Goal: Transaction & Acquisition: Book appointment/travel/reservation

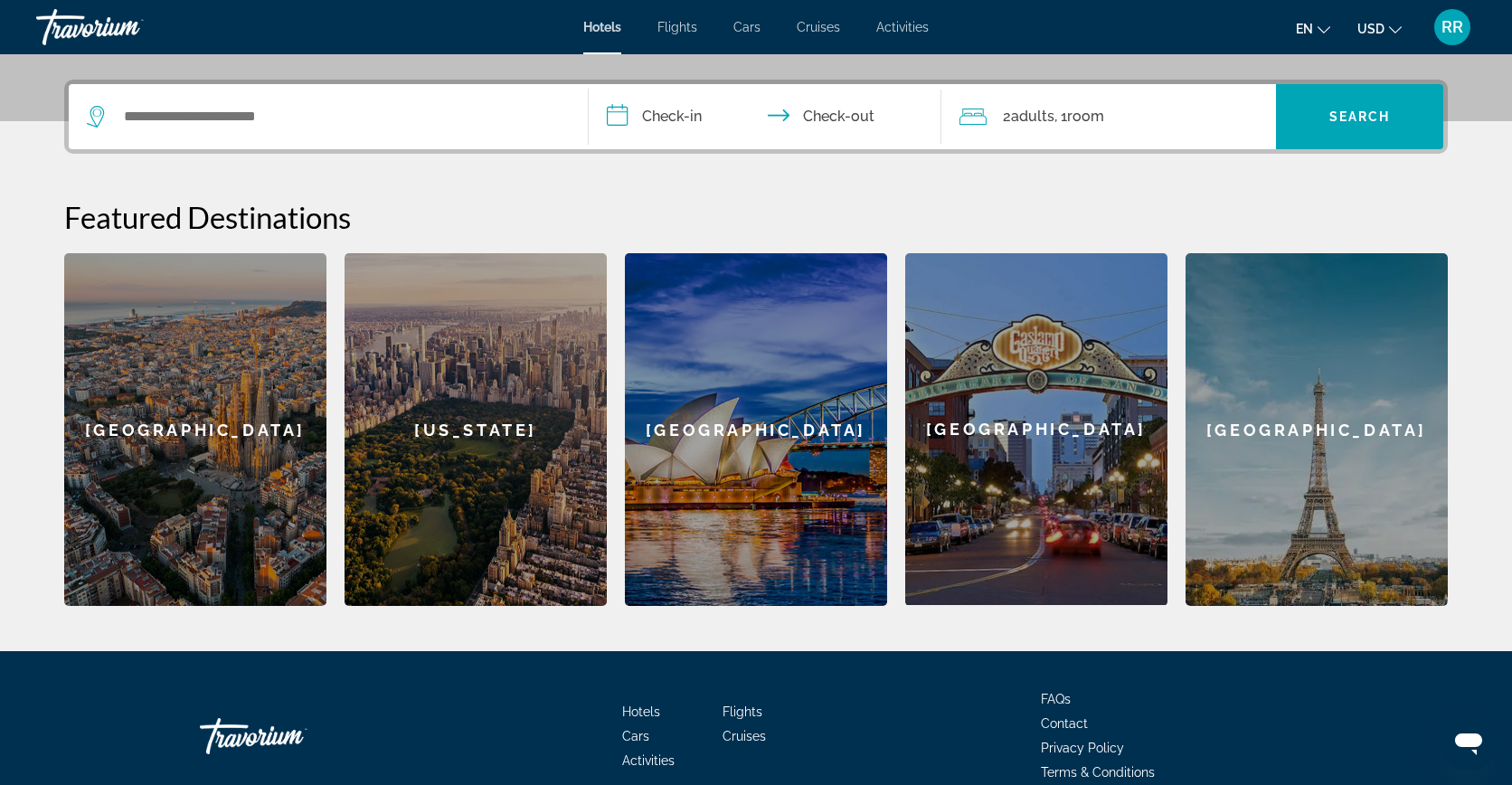
scroll to position [509, 0]
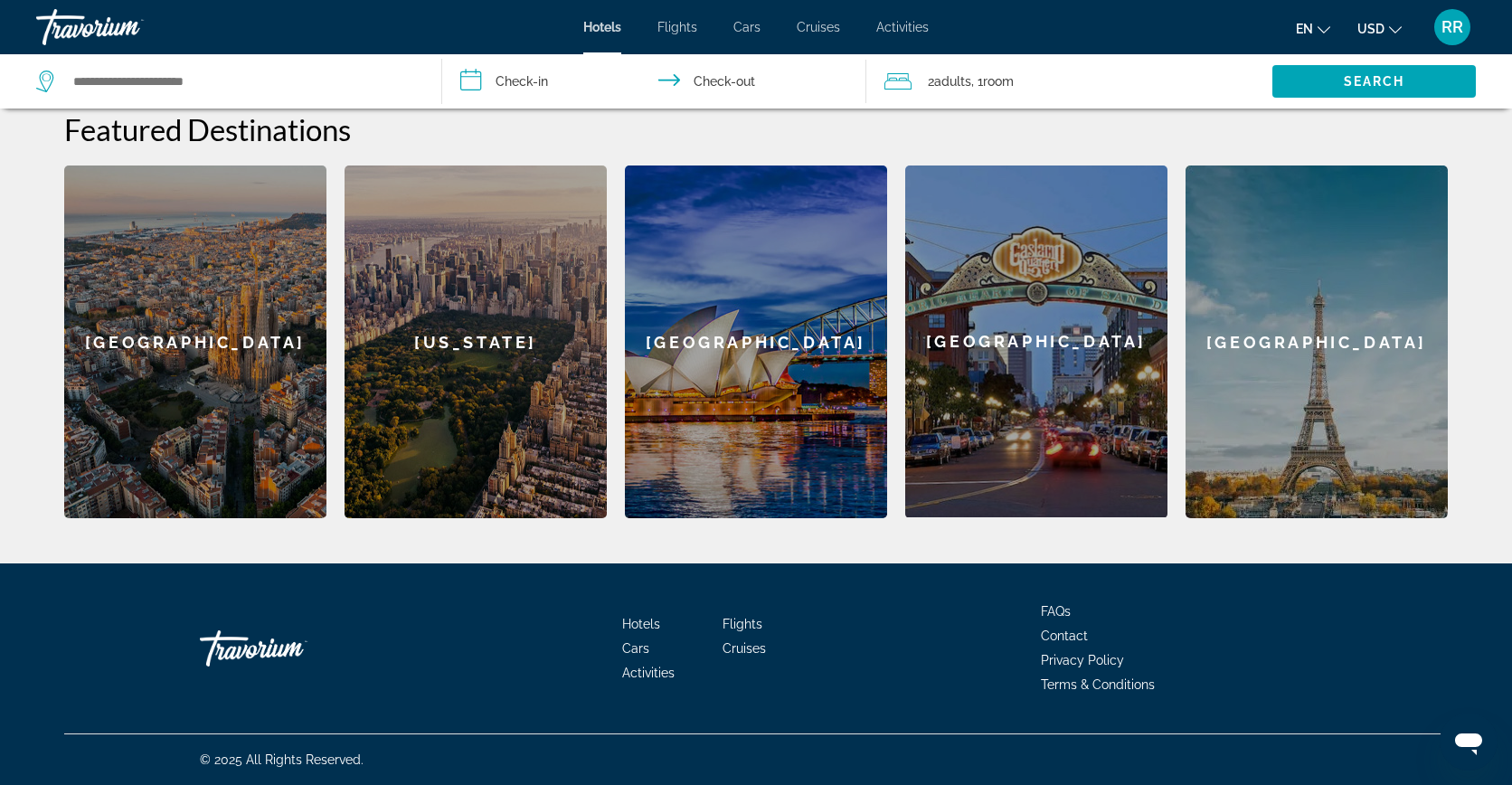
click at [221, 363] on div "[GEOGRAPHIC_DATA]" at bounding box center [196, 342] width 263 height 353
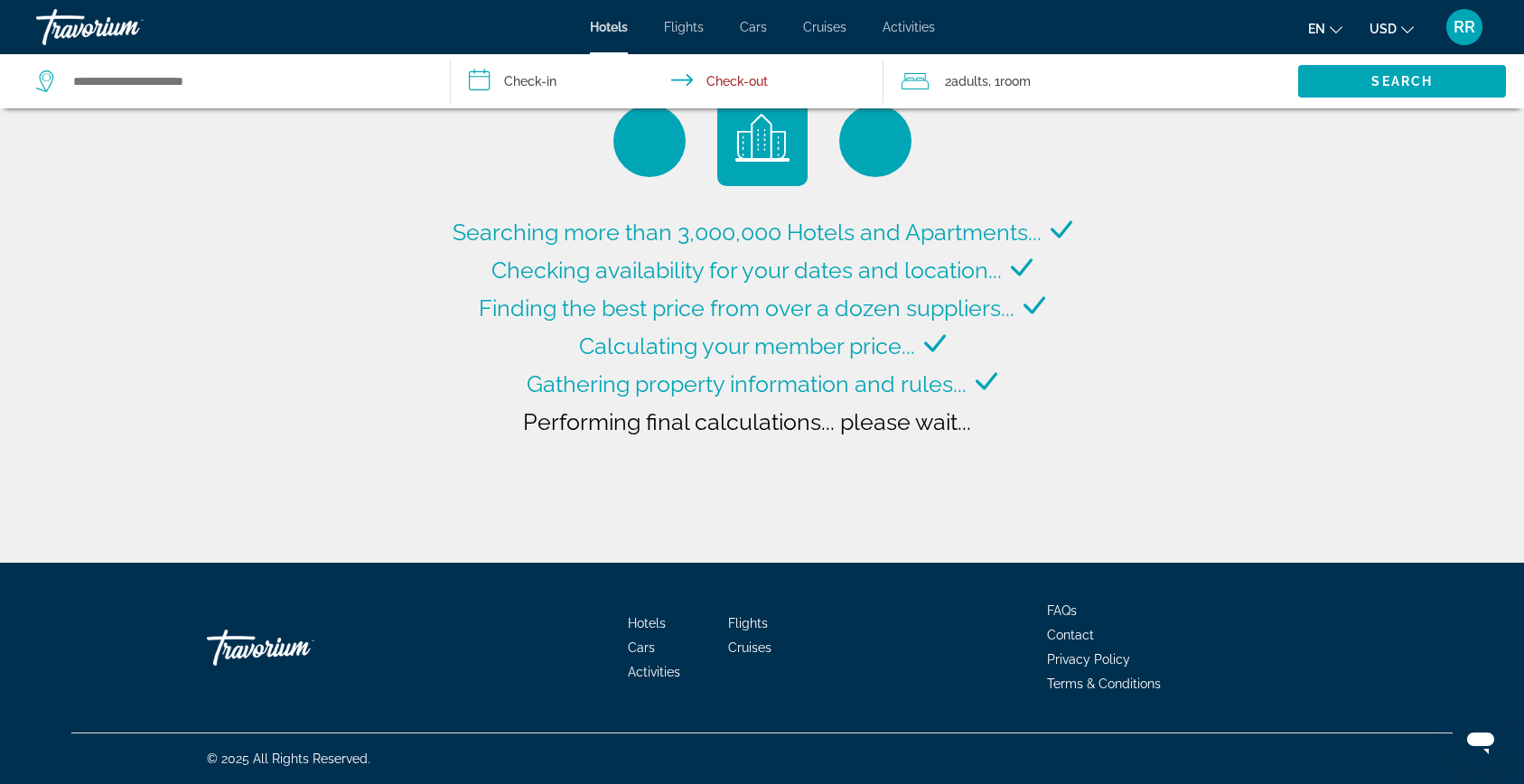
type input "**********"
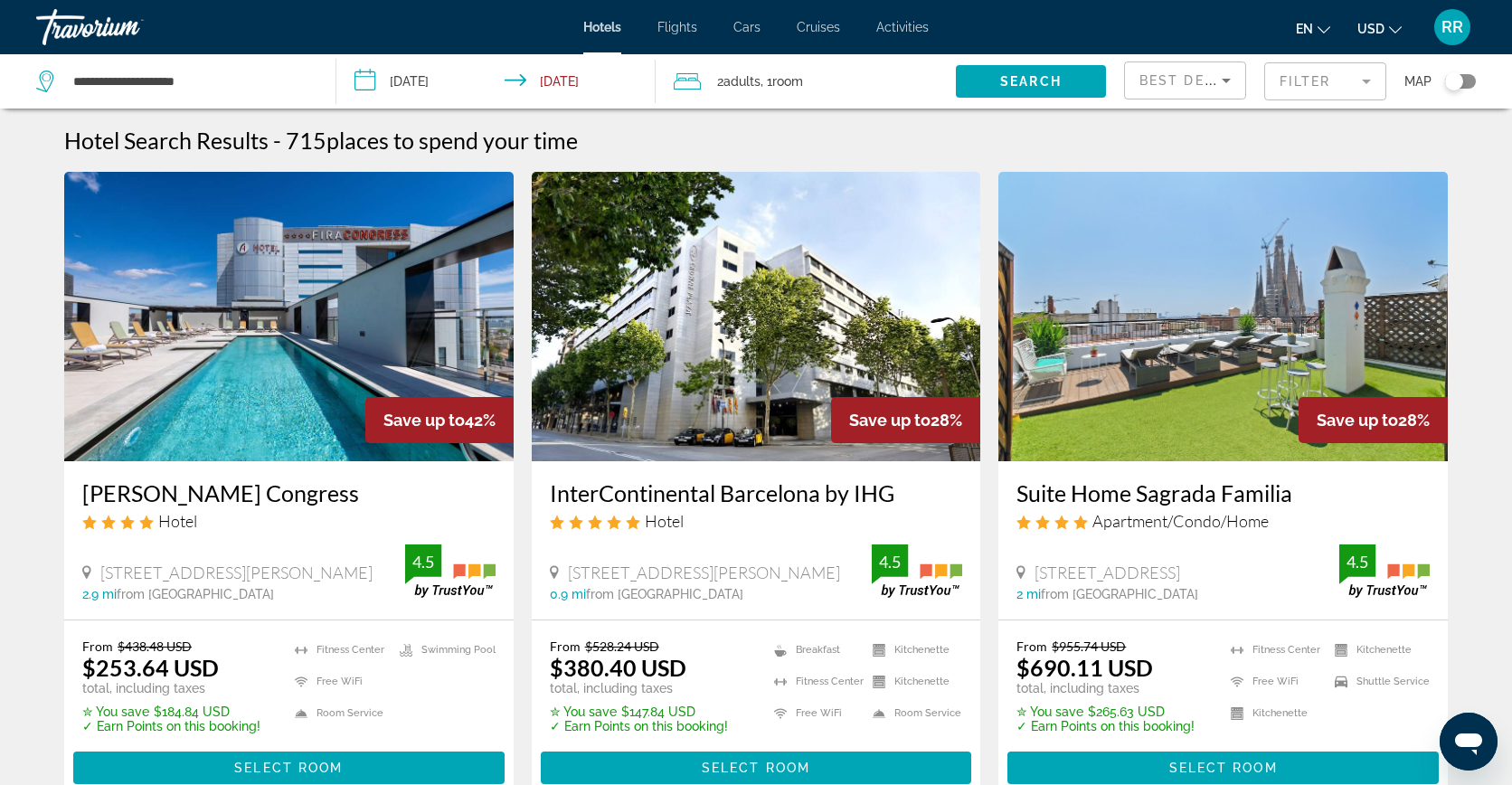
click at [688, 29] on span "Flights" at bounding box center [677, 27] width 40 height 15
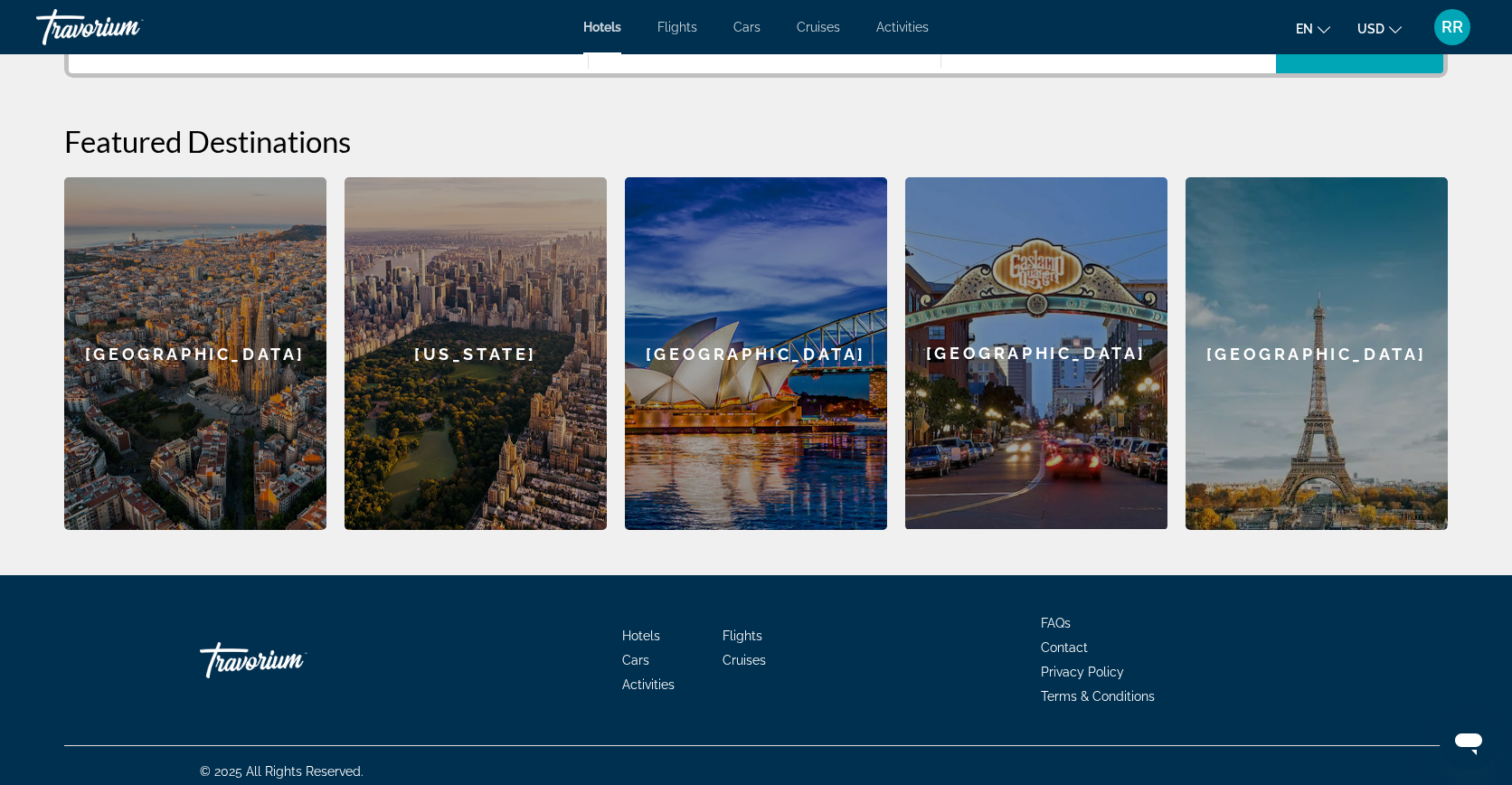
scroll to position [509, 0]
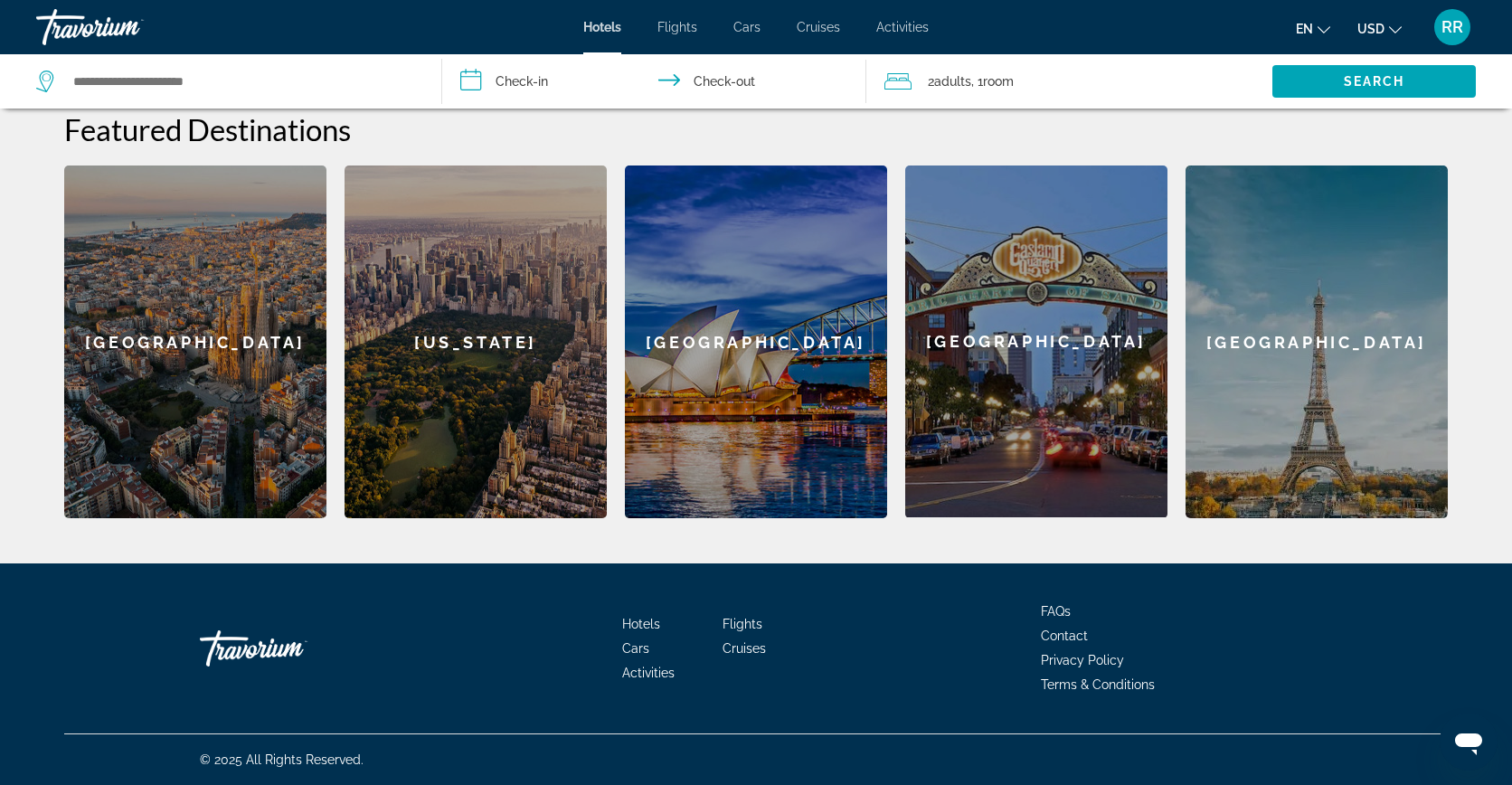
click at [749, 648] on span "Cruises" at bounding box center [744, 648] width 44 height 15
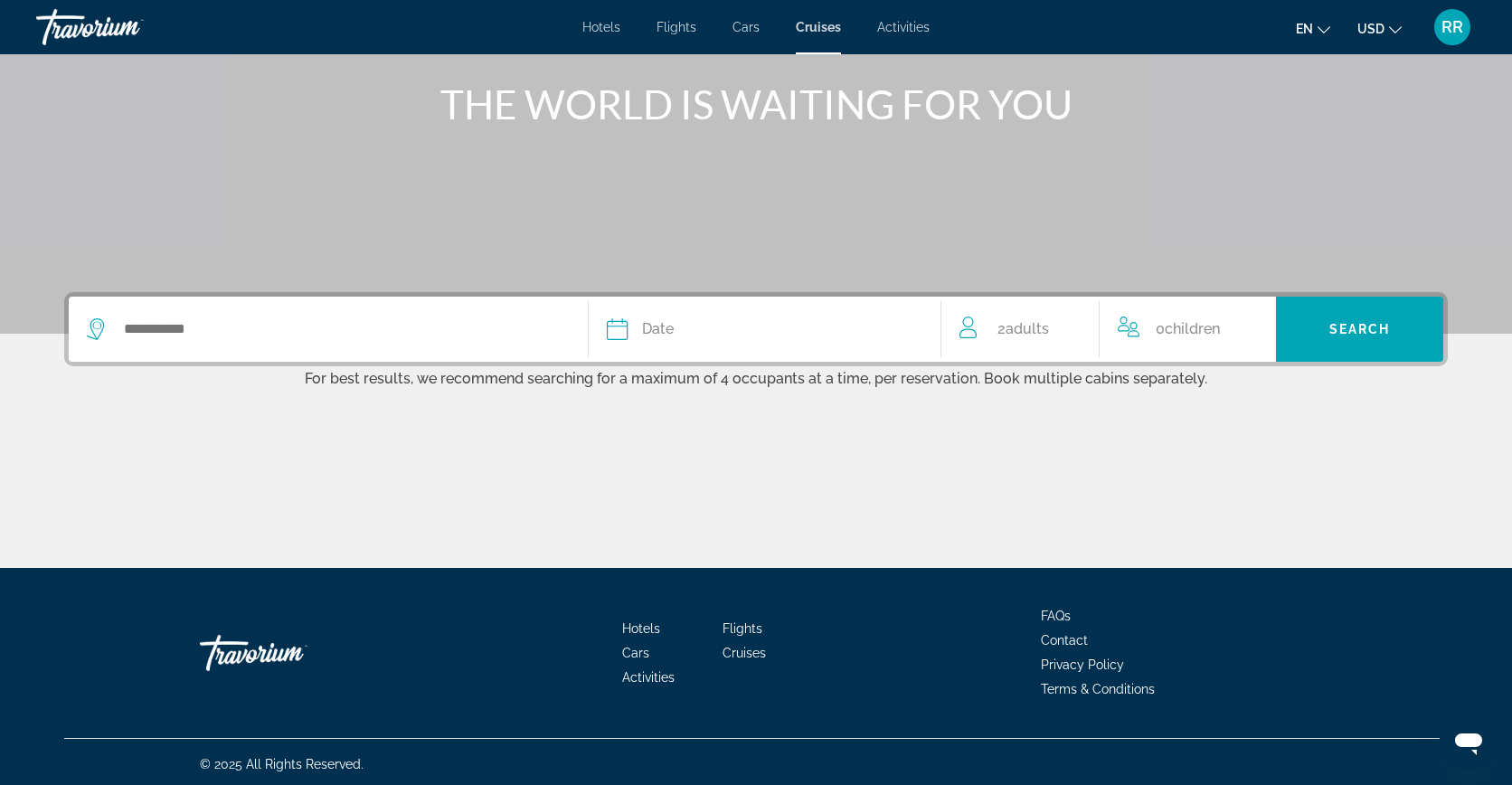
scroll to position [210, 0]
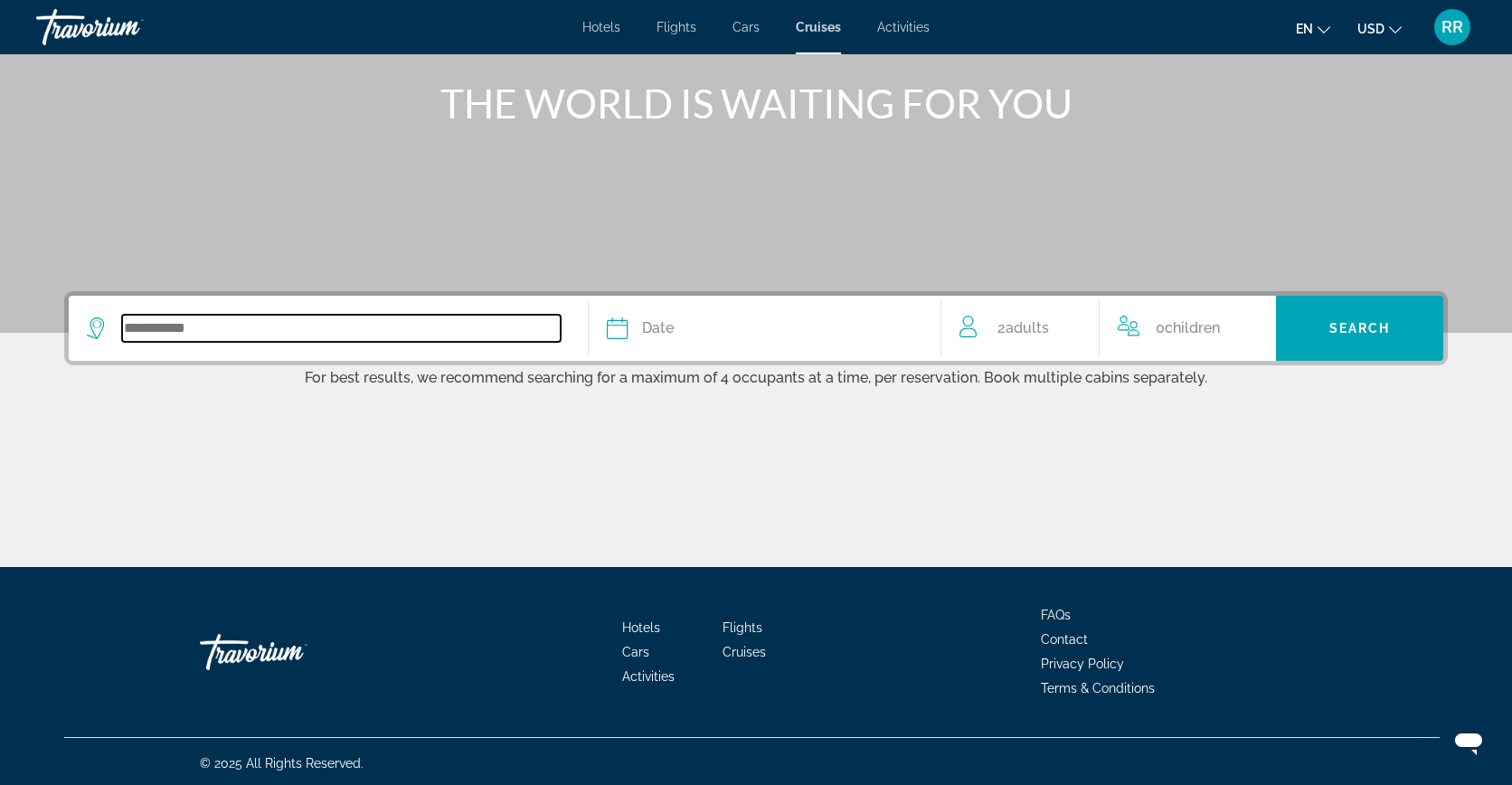
click at [271, 328] on input "Search widget" at bounding box center [341, 328] width 439 height 27
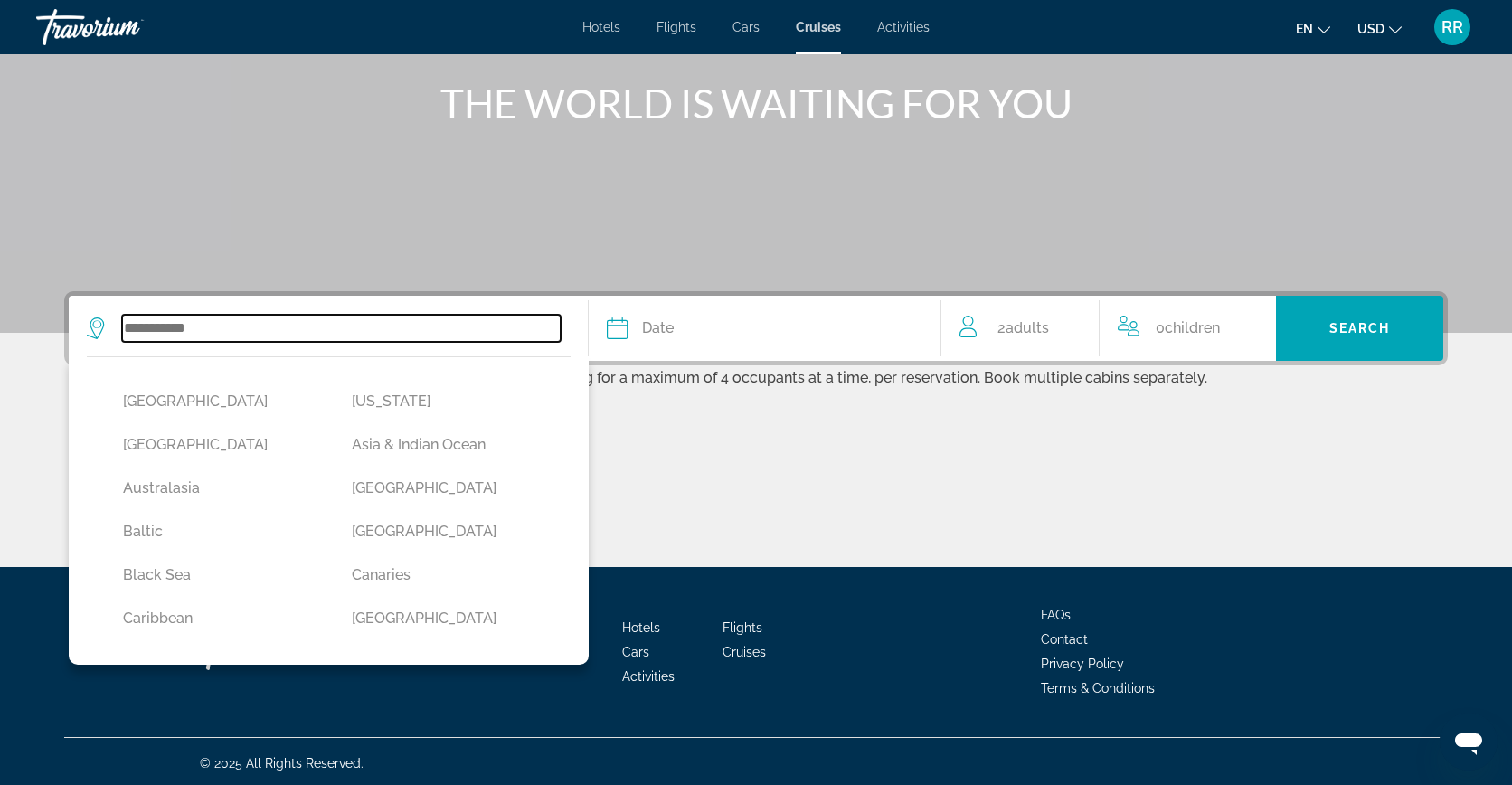
scroll to position [213, 0]
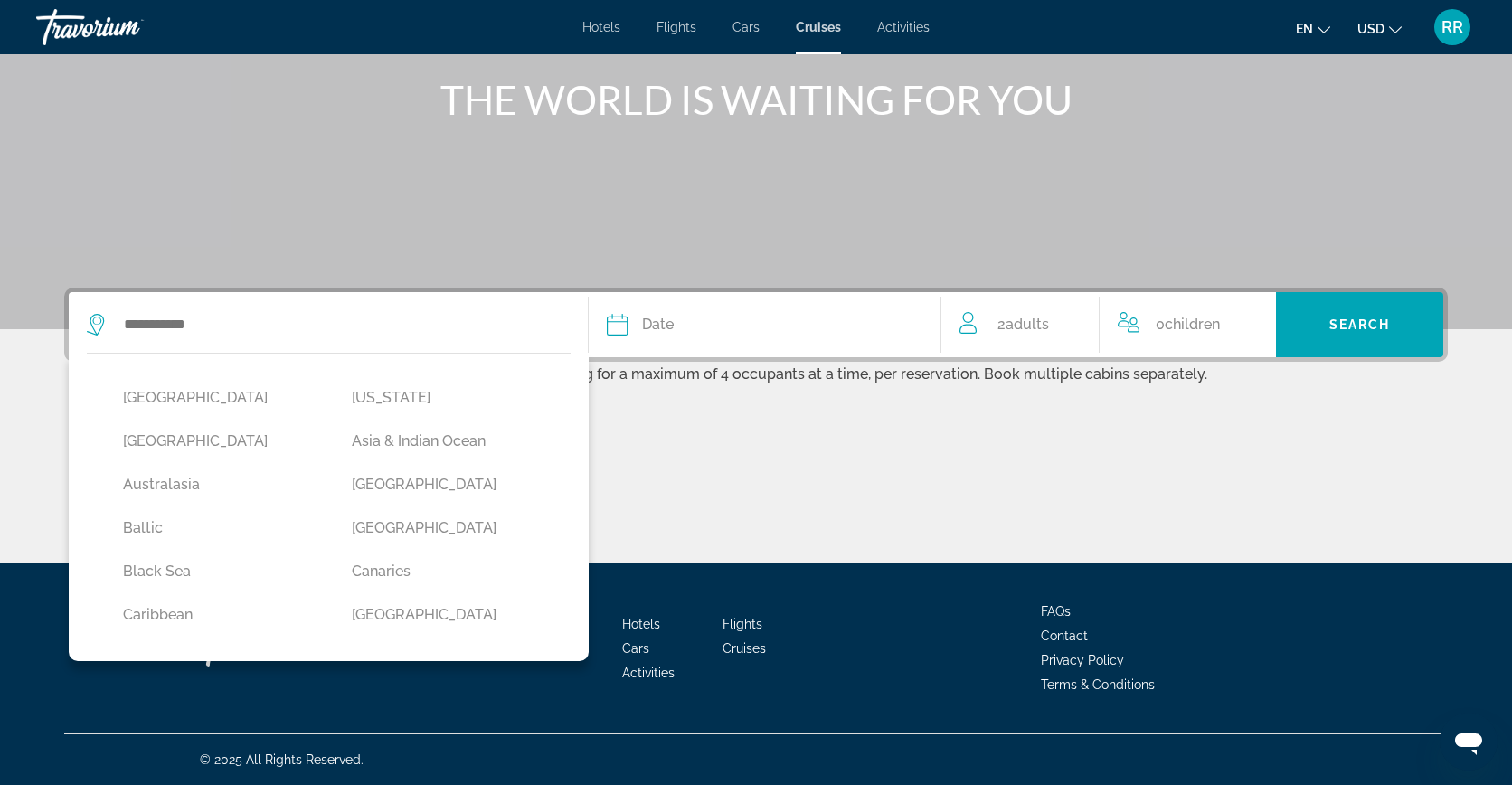
click at [818, 458] on div "Main content" at bounding box center [756, 495] width 1383 height 136
